Goal: Task Accomplishment & Management: Manage account settings

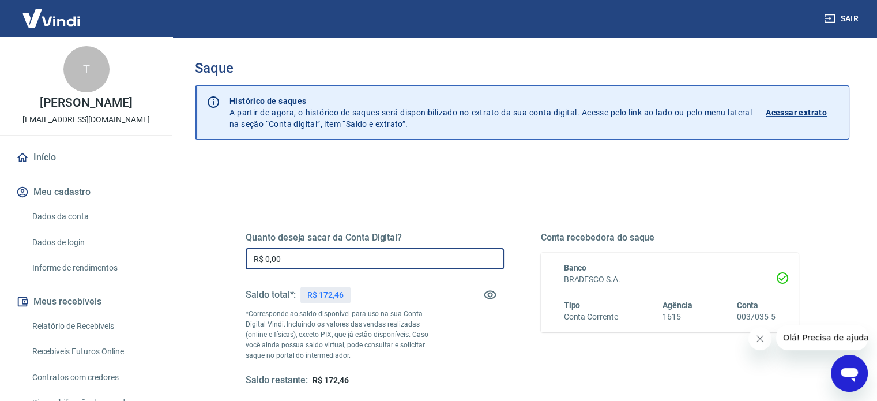
click at [300, 265] on input "R$ 0,00" at bounding box center [375, 258] width 258 height 21
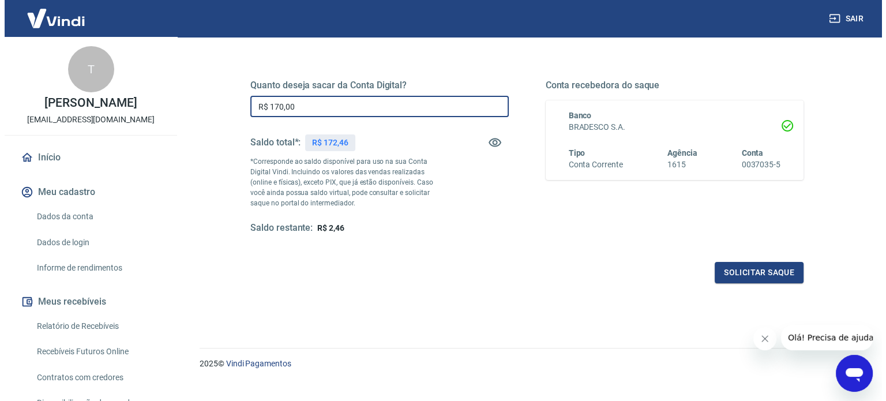
scroll to position [155, 0]
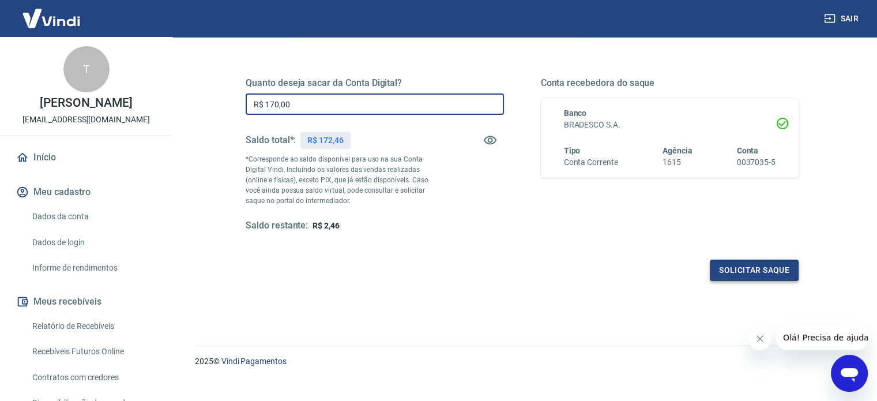
type input "R$ 170,00"
click at [755, 271] on button "Solicitar saque" at bounding box center [754, 270] width 89 height 21
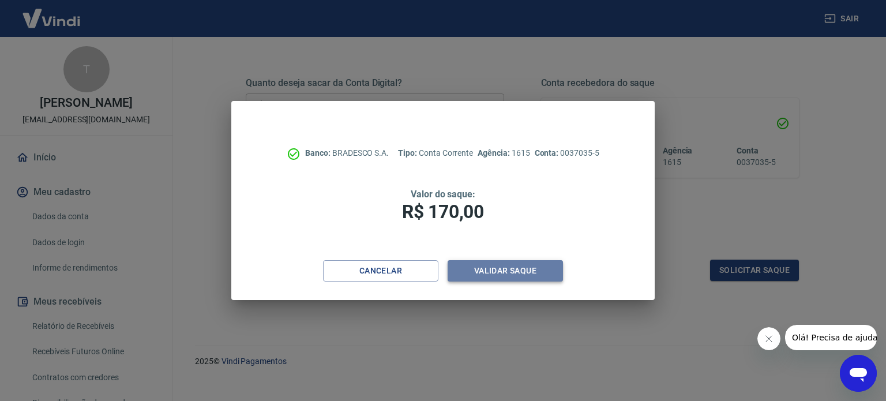
click at [518, 269] on button "Validar saque" at bounding box center [505, 270] width 115 height 21
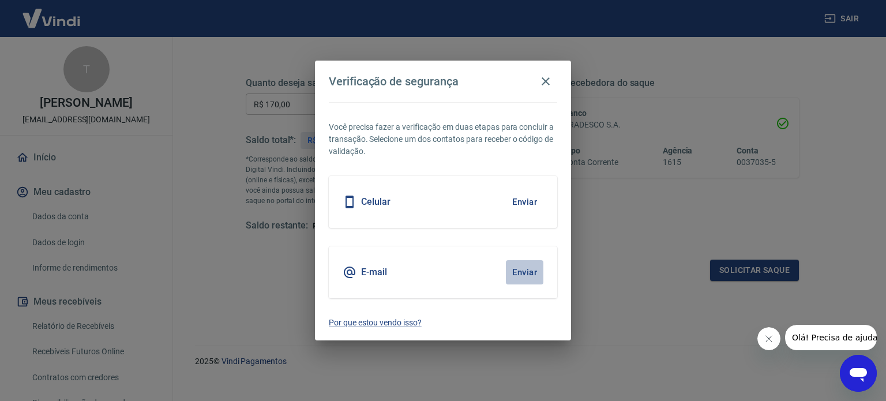
click at [518, 269] on button "Enviar" at bounding box center [524, 272] width 37 height 24
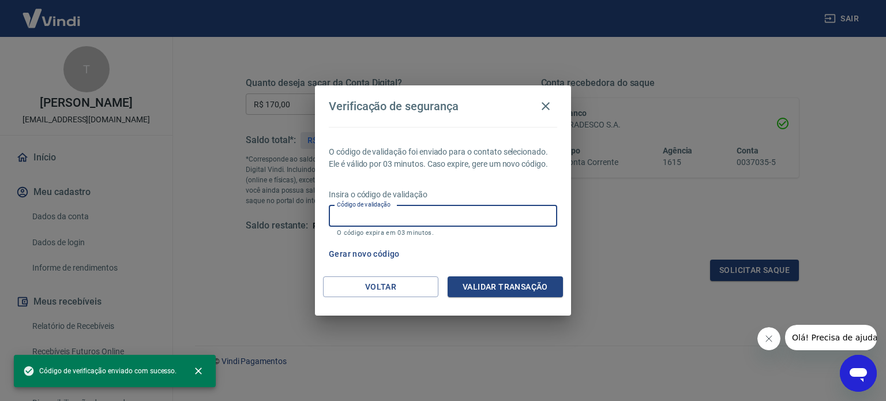
click at [422, 217] on input "Código de validação" at bounding box center [443, 215] width 228 height 21
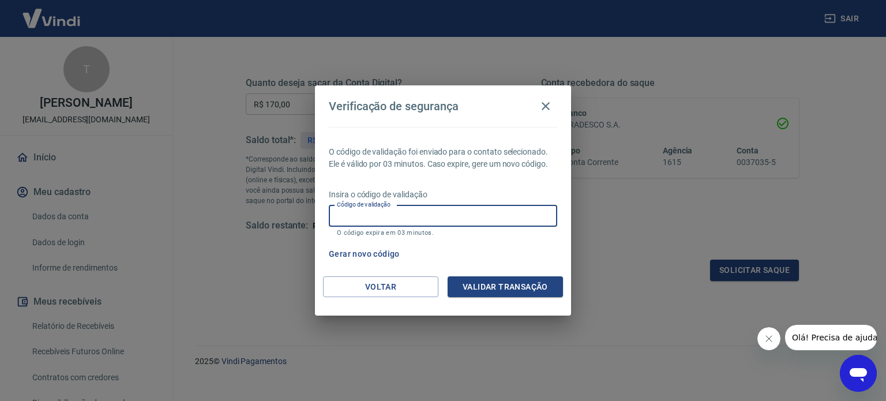
paste input "391855"
type input "391855"
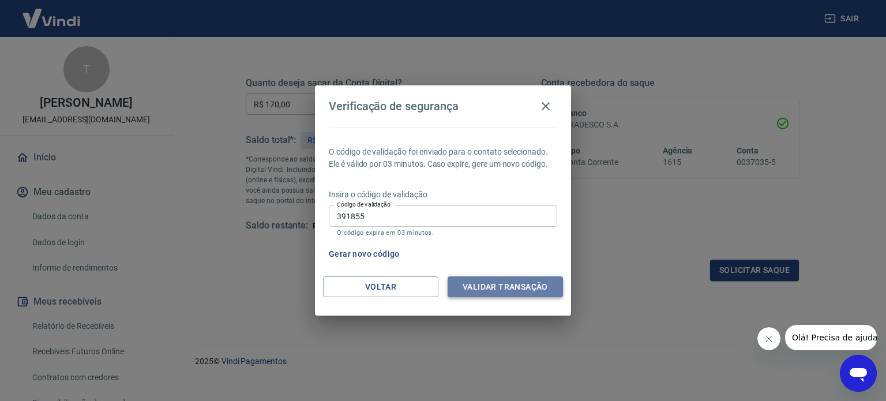
click at [505, 288] on button "Validar transação" at bounding box center [505, 286] width 115 height 21
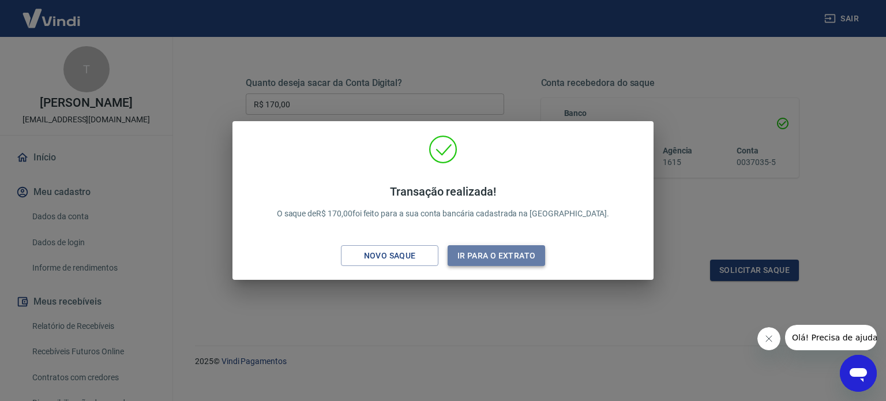
click at [501, 260] on button "Ir para o extrato" at bounding box center [496, 255] width 97 height 21
